Goal: Task Accomplishment & Management: Manage account settings

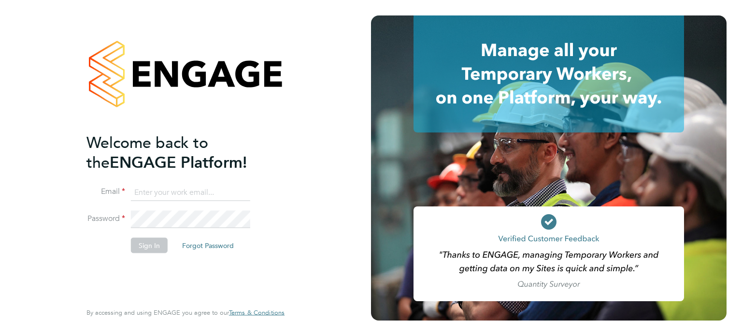
click at [202, 191] on input at bounding box center [190, 192] width 119 height 17
type input "[PERSON_NAME][EMAIL_ADDRESS][PERSON_NAME][DOMAIN_NAME]"
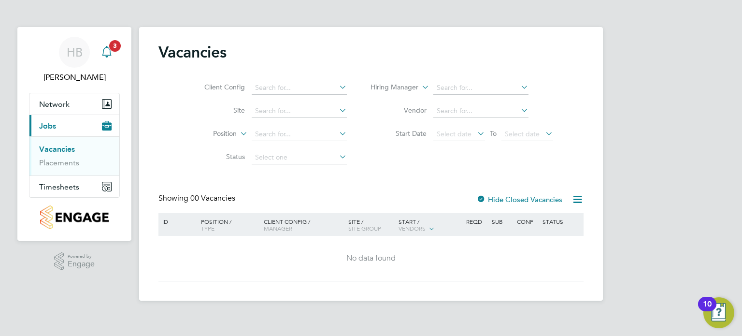
click at [104, 58] on div "Main navigation" at bounding box center [106, 52] width 19 height 19
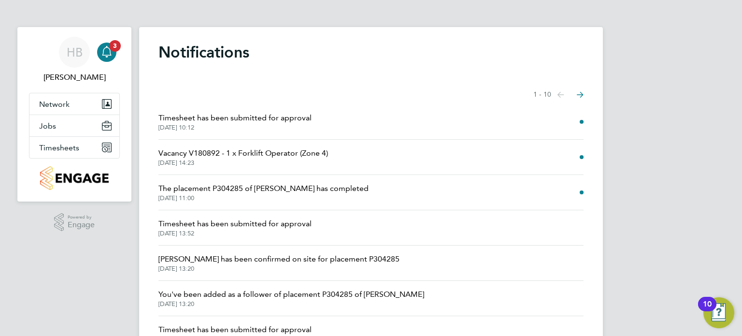
click at [202, 117] on span "Timesheet has been submitted for approval" at bounding box center [234, 118] width 153 height 12
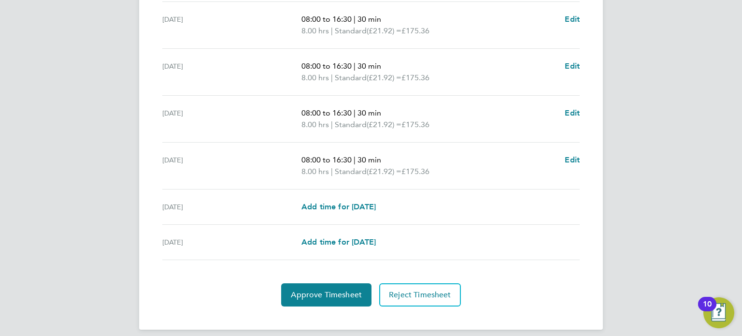
scroll to position [357, 0]
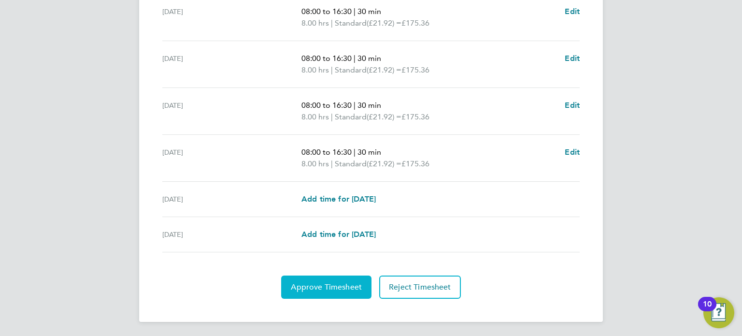
click at [330, 282] on span "Approve Timesheet" at bounding box center [326, 287] width 71 height 10
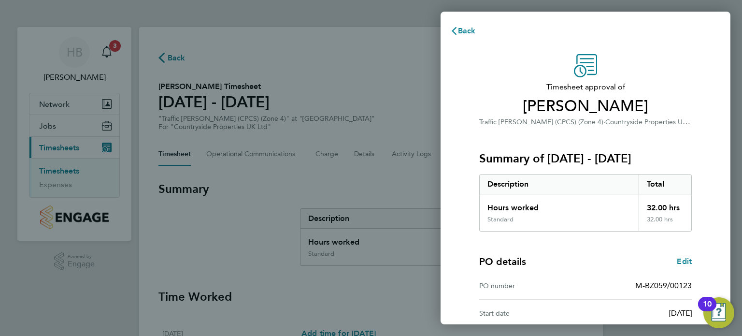
scroll to position [126, 0]
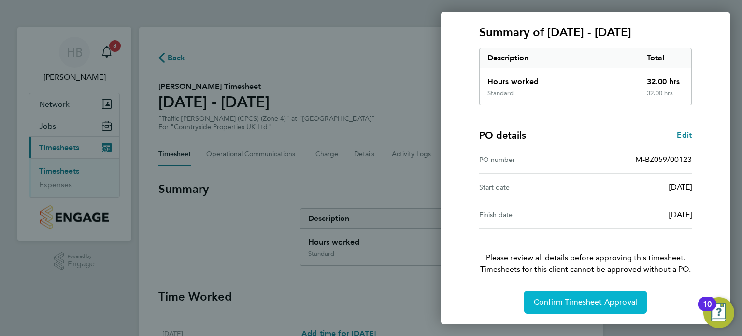
click at [586, 299] on span "Confirm Timesheet Approval" at bounding box center [585, 302] width 103 height 10
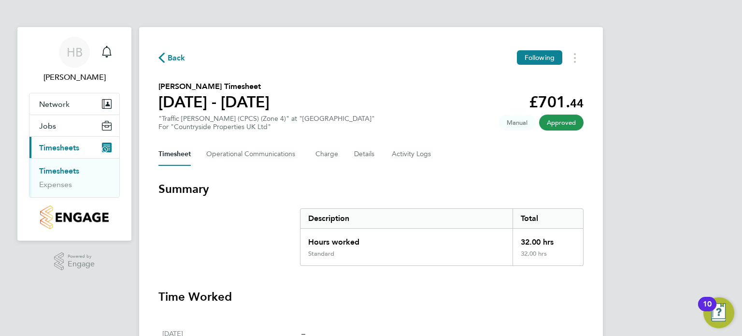
click at [469, 245] on div "Hours worked" at bounding box center [406, 239] width 212 height 21
click at [111, 59] on div "Main navigation" at bounding box center [106, 52] width 19 height 19
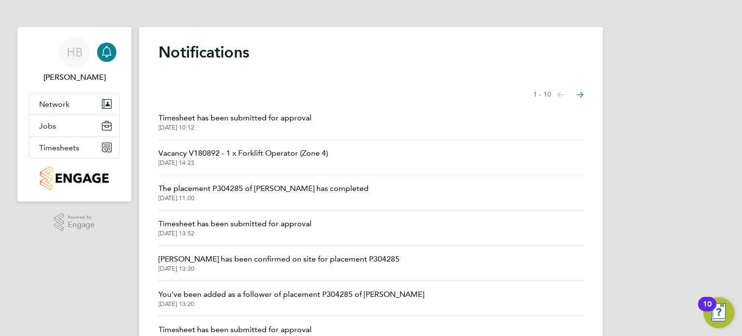
click at [229, 226] on span "Timesheet has been submitted for approval" at bounding box center [234, 224] width 153 height 12
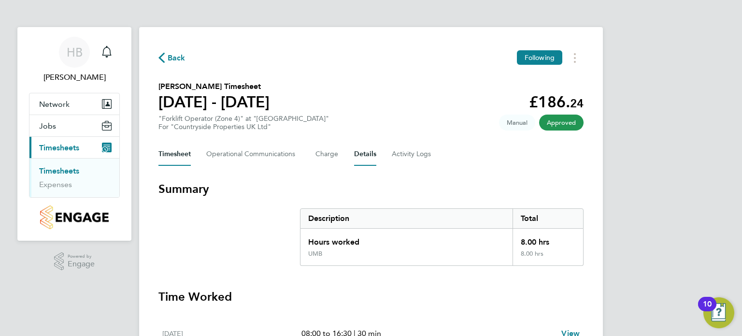
click at [359, 158] on button "Details" at bounding box center [365, 154] width 22 height 23
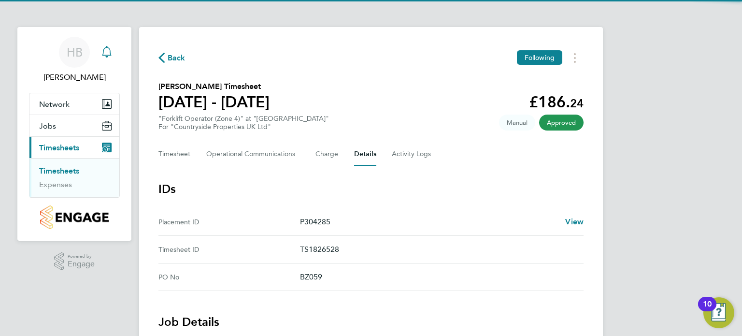
click at [99, 60] on div "Main navigation" at bounding box center [106, 52] width 19 height 19
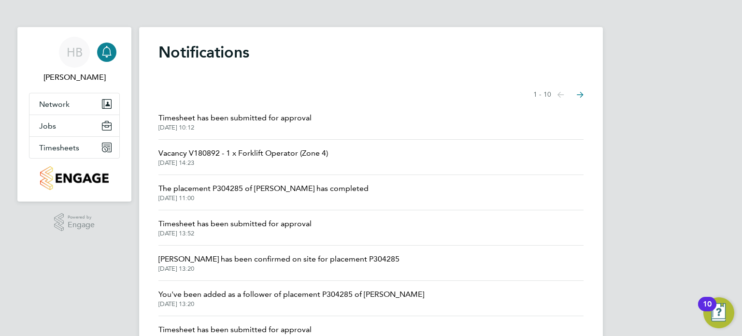
click at [104, 53] on icon "Main navigation" at bounding box center [107, 52] width 12 height 12
click at [105, 48] on icon "Main navigation" at bounding box center [107, 52] width 12 height 12
click at [112, 48] on icon "Main navigation" at bounding box center [107, 52] width 12 height 12
click at [68, 46] on span "HB" at bounding box center [75, 52] width 16 height 13
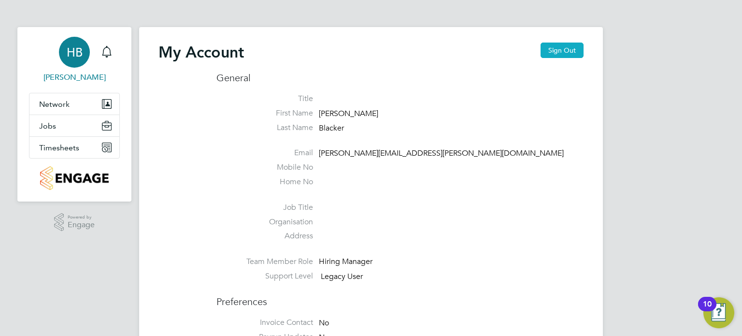
click at [555, 44] on button "Sign Out" at bounding box center [562, 50] width 43 height 15
